Goal: Navigation & Orientation: Find specific page/section

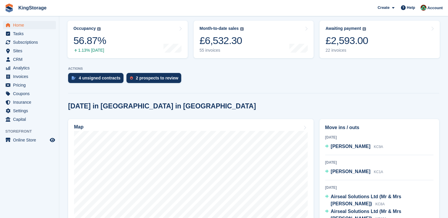
scroll to position [72, 0]
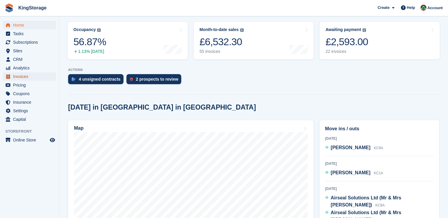
click at [24, 78] on span "Invoices" at bounding box center [31, 76] width 36 height 8
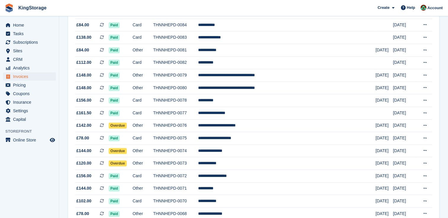
scroll to position [543, 0]
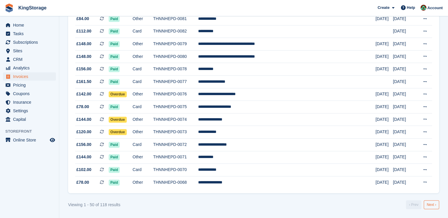
click at [431, 206] on link "Next ›" at bounding box center [430, 205] width 15 height 9
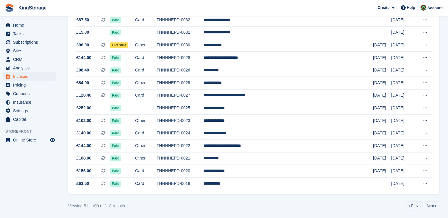
scroll to position [543, 0]
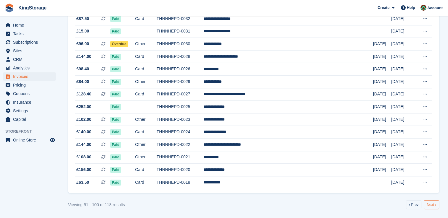
click at [431, 208] on link "Next ›" at bounding box center [430, 205] width 15 height 9
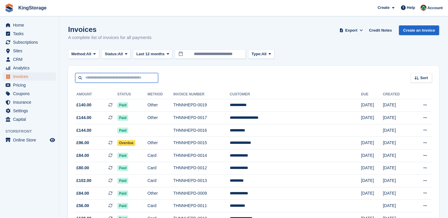
click at [127, 79] on input "text" at bounding box center [116, 78] width 83 height 10
click at [24, 59] on span "CRM" at bounding box center [31, 59] width 36 height 8
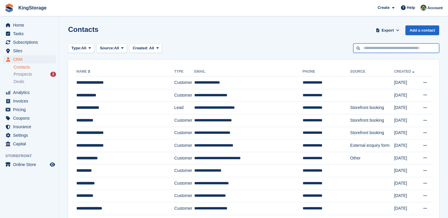
click at [364, 49] on input "text" at bounding box center [396, 48] width 86 height 10
type input "****"
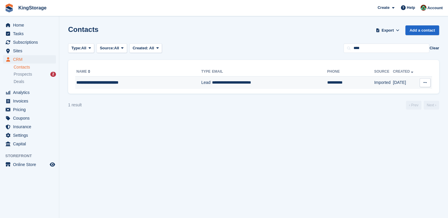
click at [128, 78] on td "**********" at bounding box center [138, 83] width 126 height 12
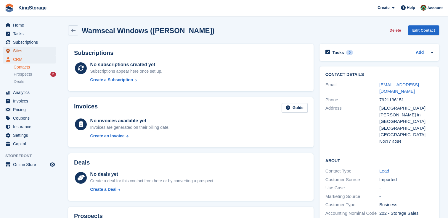
click at [24, 52] on span "Sites" at bounding box center [31, 51] width 36 height 8
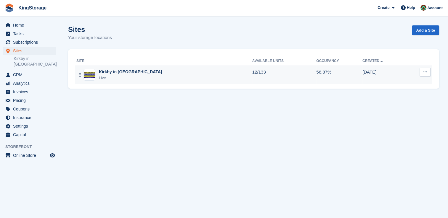
click at [83, 78] on div at bounding box center [79, 75] width 7 height 12
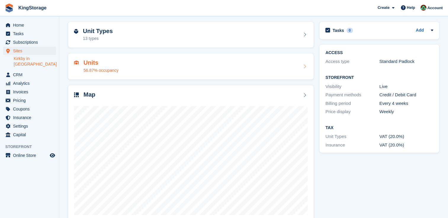
scroll to position [34, 0]
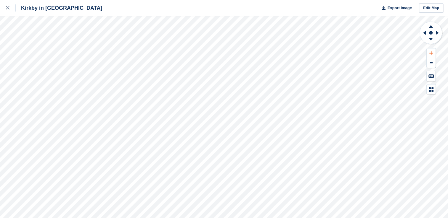
click at [430, 53] on icon at bounding box center [431, 53] width 4 height 4
click at [432, 55] on button at bounding box center [430, 54] width 9 height 10
click at [429, 55] on icon at bounding box center [431, 53] width 4 height 4
click at [428, 54] on button at bounding box center [430, 54] width 9 height 10
click at [427, 55] on button at bounding box center [430, 54] width 9 height 10
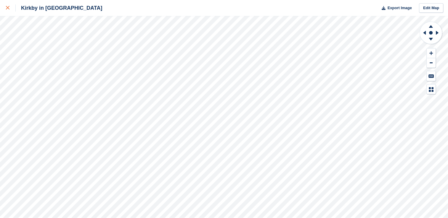
click at [8, 8] on icon at bounding box center [8, 8] width 4 height 4
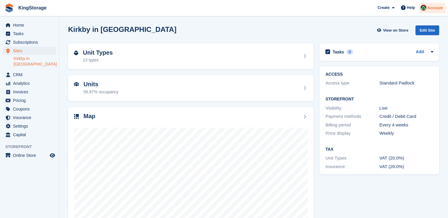
click at [427, 10] on div "Account" at bounding box center [432, 8] width 26 height 10
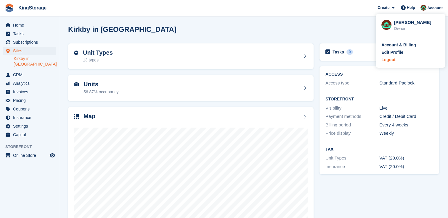
click at [391, 60] on div "Logout" at bounding box center [388, 60] width 14 height 6
